Goal: Find specific page/section

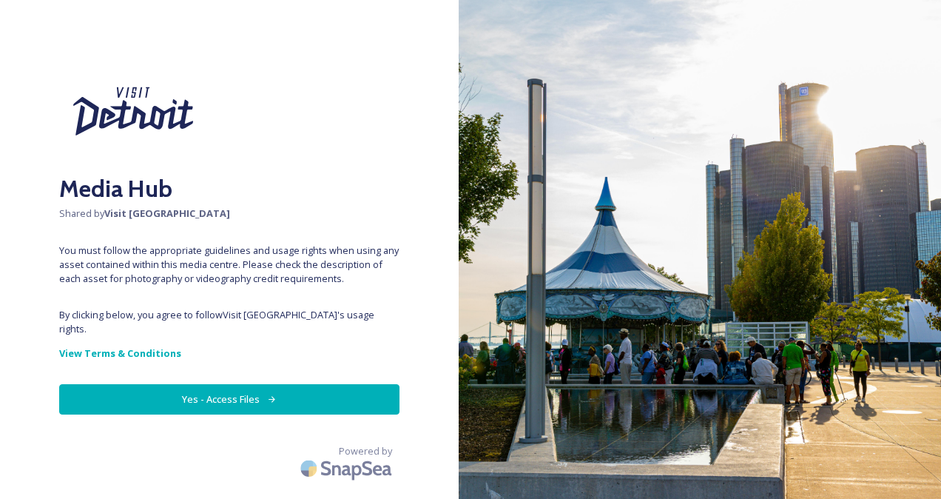
click at [225, 386] on button "Yes - Access Files" at bounding box center [229, 399] width 340 height 30
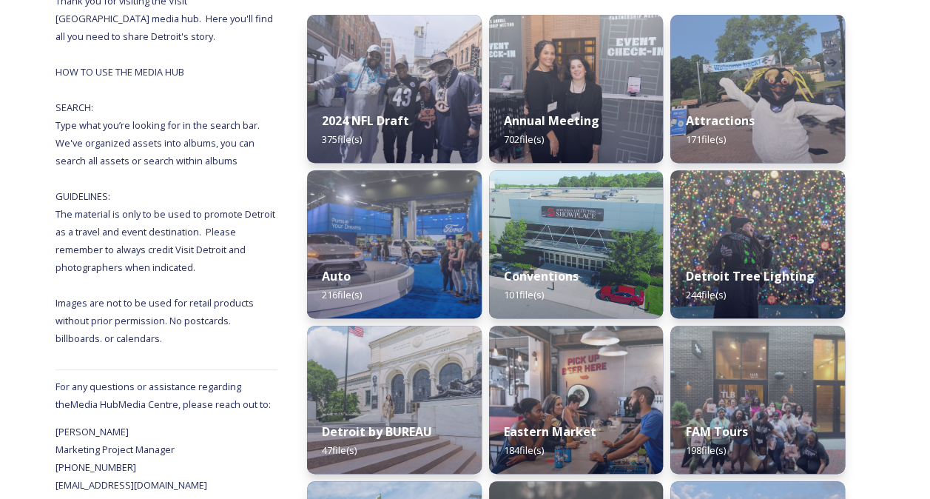
scroll to position [74, 0]
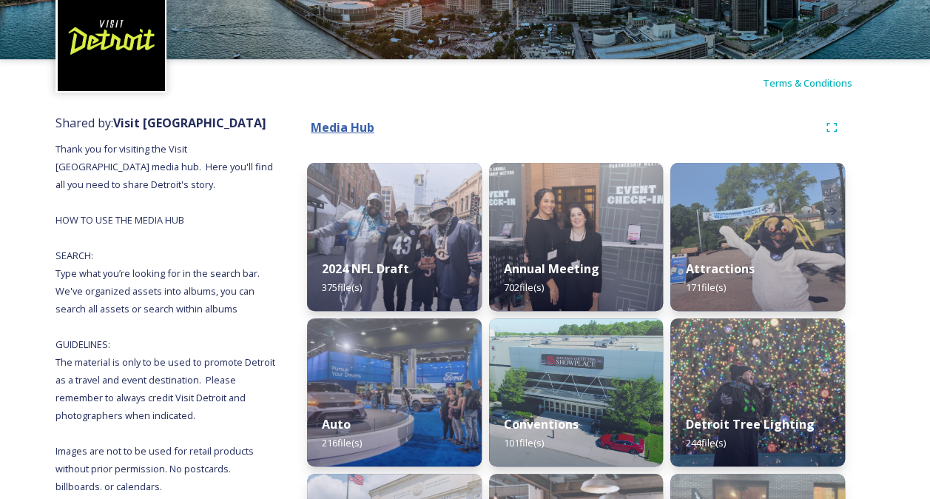
click at [352, 123] on strong "Media Hub" at bounding box center [343, 127] width 64 height 16
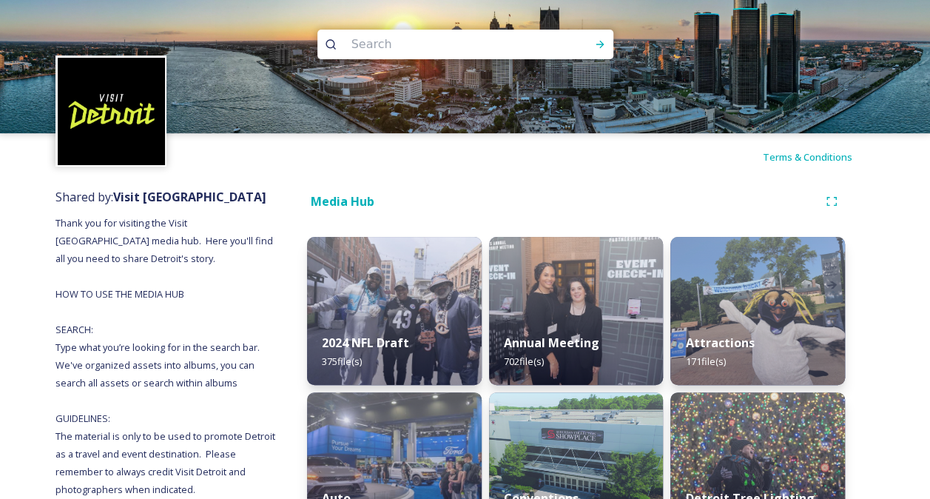
click at [385, 56] on input at bounding box center [445, 44] width 203 height 33
type input "riverfront"
